Goal: Navigation & Orientation: Find specific page/section

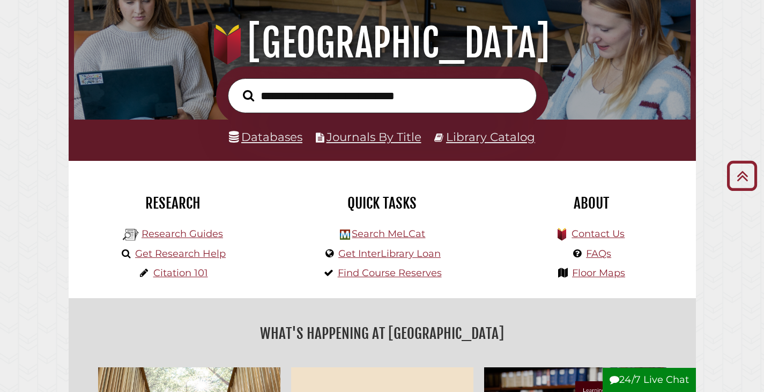
scroll to position [107, 0]
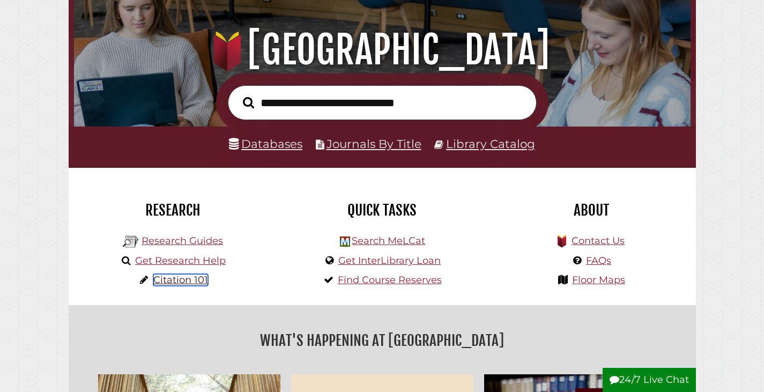
click at [178, 284] on link "Citation 101" at bounding box center [180, 280] width 55 height 12
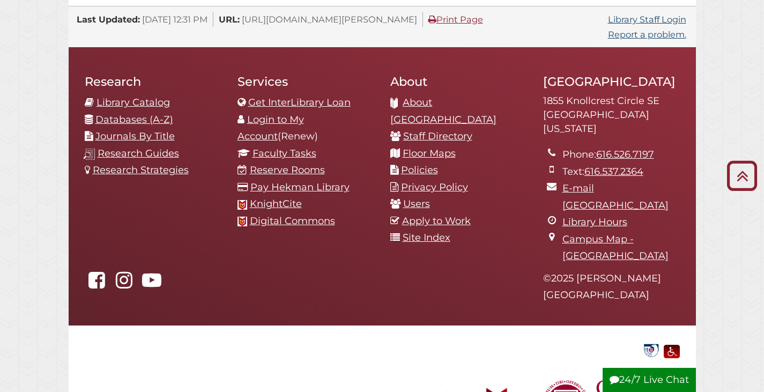
scroll to position [1160, 0]
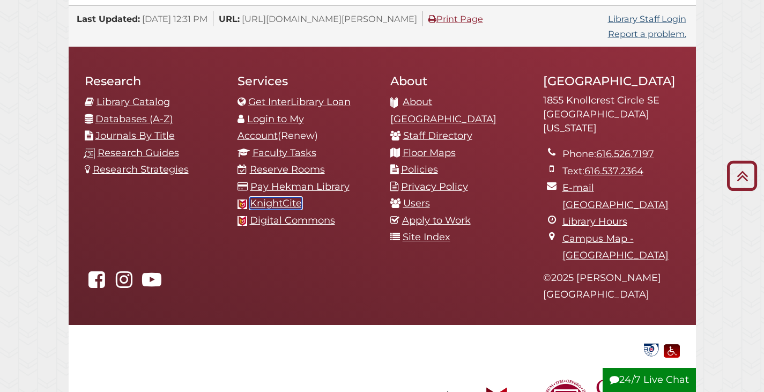
click at [292, 197] on link "KnightCite" at bounding box center [276, 203] width 52 height 12
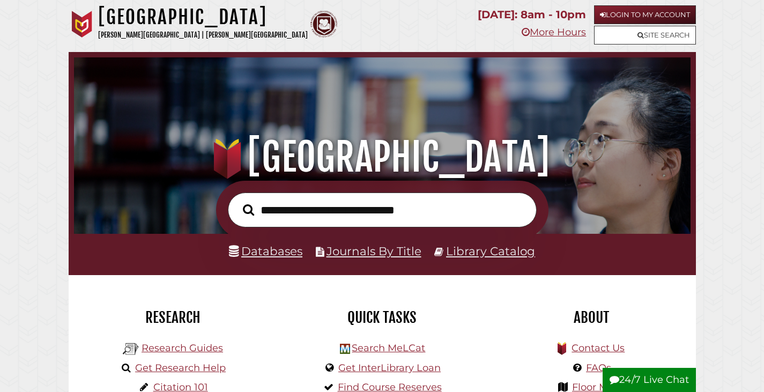
scroll to position [161, 0]
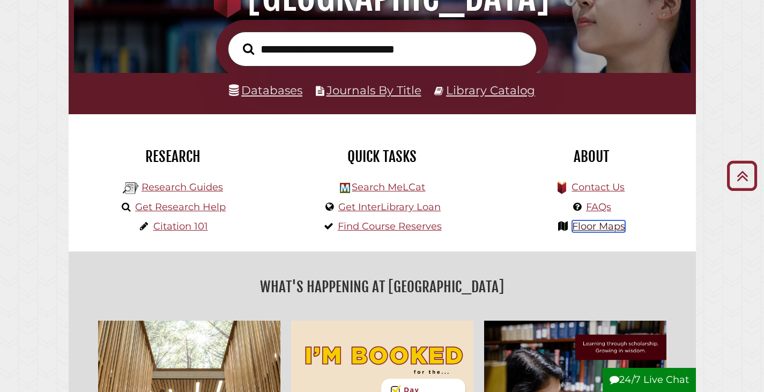
click at [598, 225] on link "Floor Maps" at bounding box center [598, 226] width 53 height 12
